Goal: Transaction & Acquisition: Purchase product/service

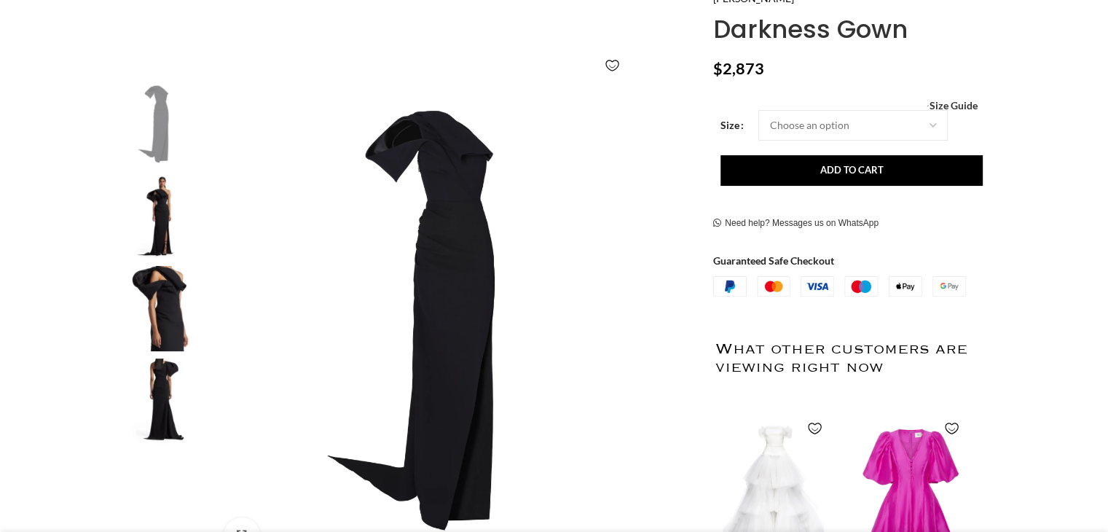
scroll to position [146, 0]
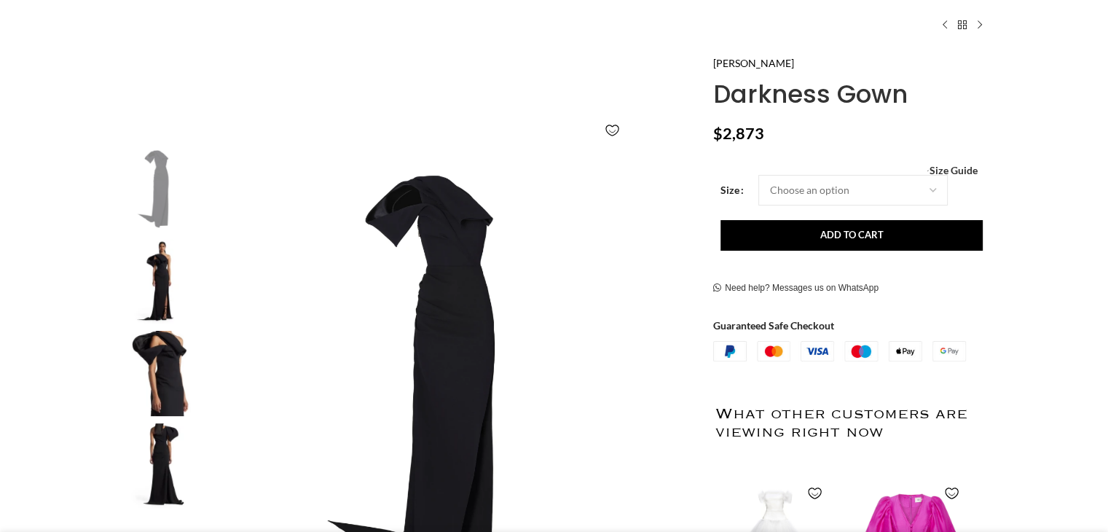
click at [157, 267] on img at bounding box center [161, 281] width 89 height 85
click at [157, 267] on img "2 / 4" at bounding box center [161, 281] width 89 height 85
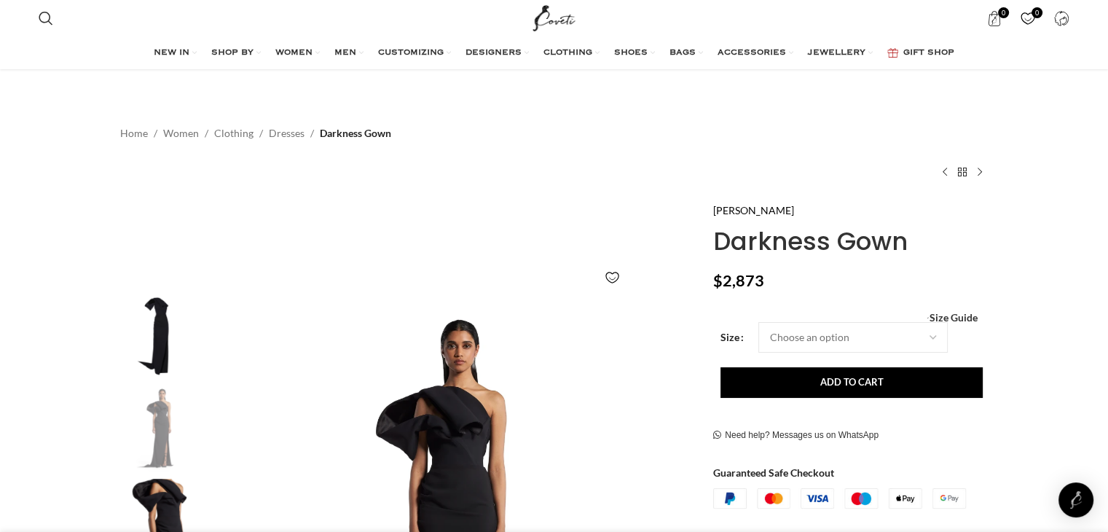
scroll to position [0, 0]
click at [287, 130] on link "Dresses" at bounding box center [287, 133] width 36 height 16
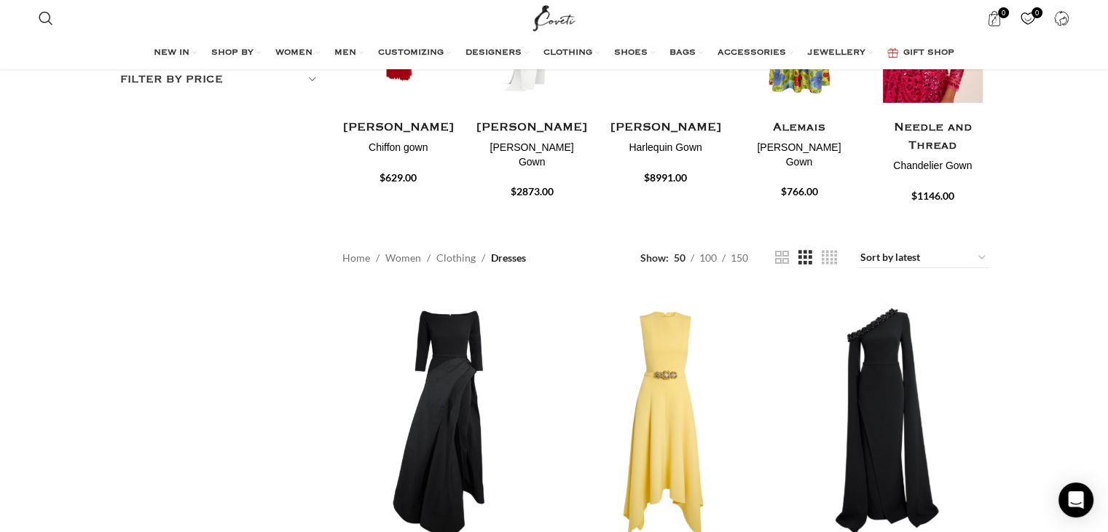
scroll to position [364, 0]
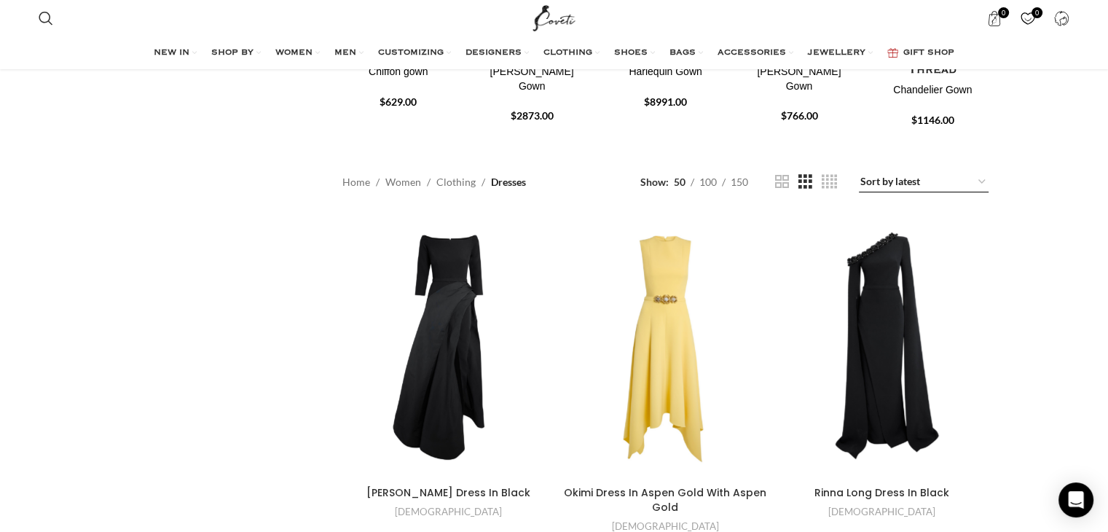
click at [891, 172] on select "Sort by popularity Sort by average rating Sort by latest Sort by price: low to …" at bounding box center [924, 182] width 130 height 20
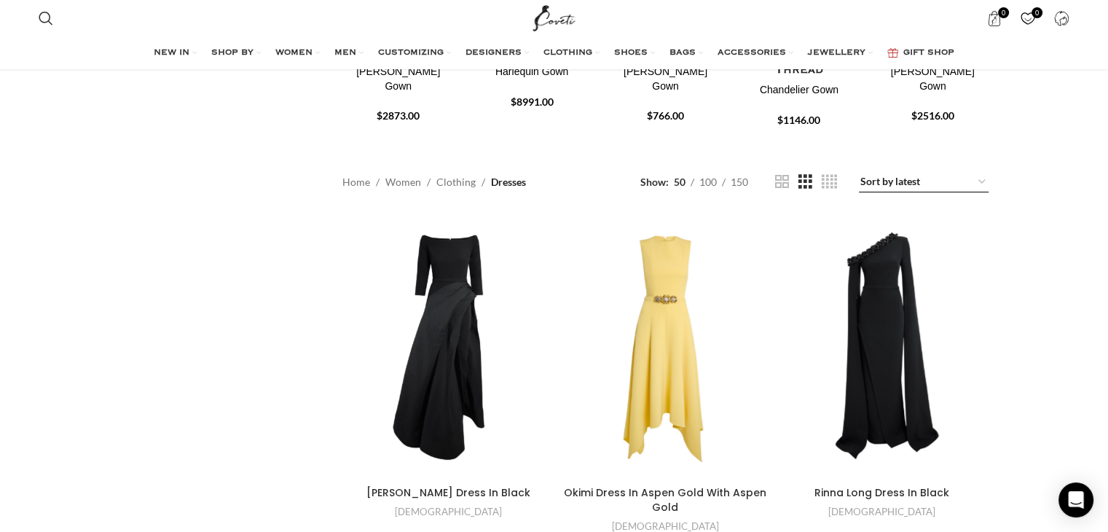
select select "price"
click at [860, 172] on select "Sort by popularity Sort by average rating Sort by latest Sort by price: low to …" at bounding box center [924, 182] width 130 height 20
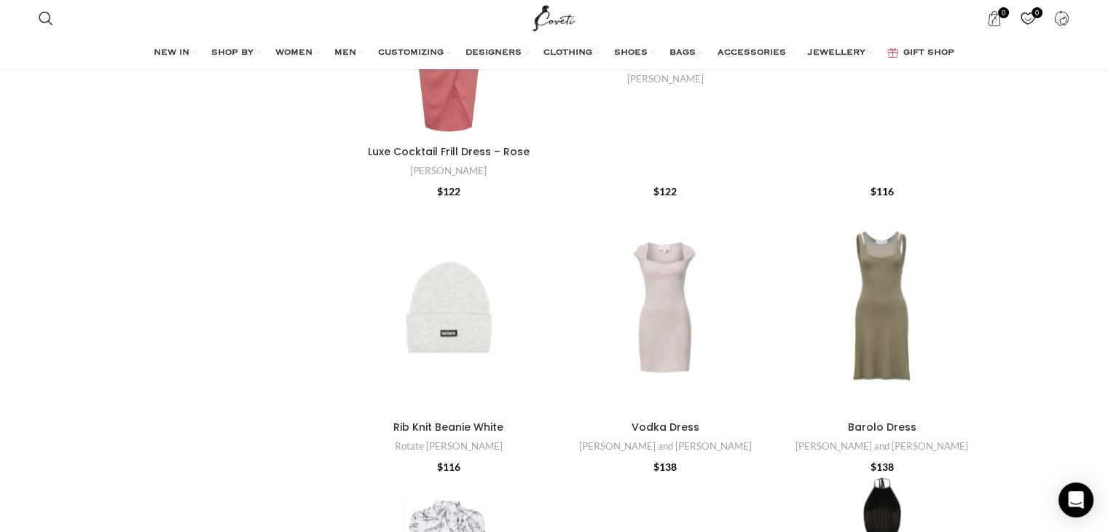
scroll to position [1822, 0]
